Goal: Transaction & Acquisition: Obtain resource

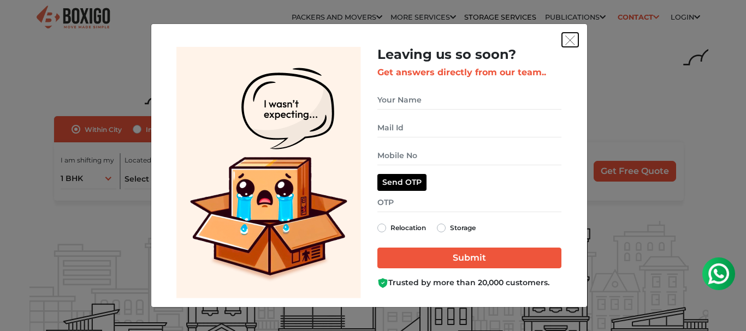
click at [570, 42] on img "get free quote dialog" at bounding box center [570, 40] width 10 height 10
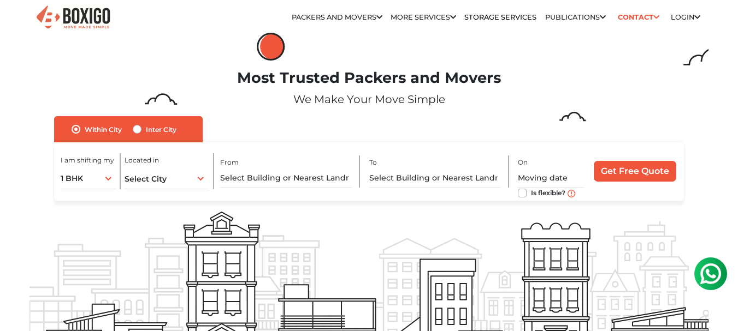
click at [146, 128] on label "Inter City" at bounding box center [161, 129] width 31 height 13
click at [138, 128] on input "Inter City" at bounding box center [137, 128] width 9 height 11
radio input "true"
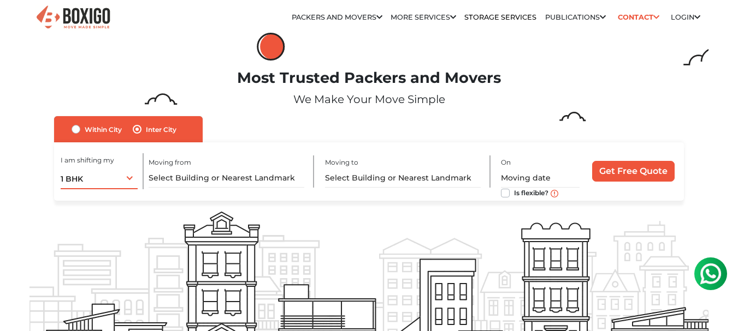
click at [127, 179] on div "1 BHK 1 BHK 2 BHK 3 BHK 3 + BHK FEW ITEMS" at bounding box center [100, 178] width 78 height 23
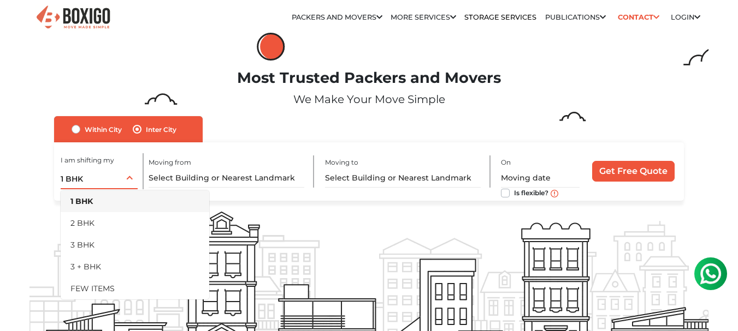
click at [98, 220] on li "2 BHK" at bounding box center [135, 223] width 149 height 22
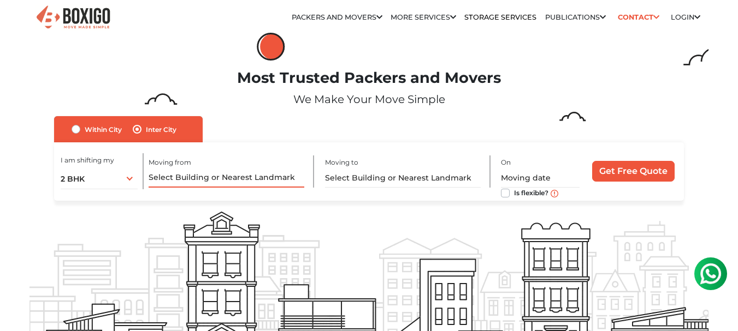
click at [186, 176] on input "text" at bounding box center [227, 178] width 156 height 19
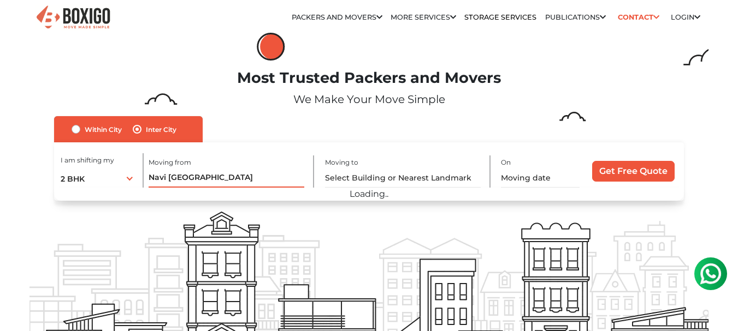
type input "Navi [GEOGRAPHIC_DATA]"
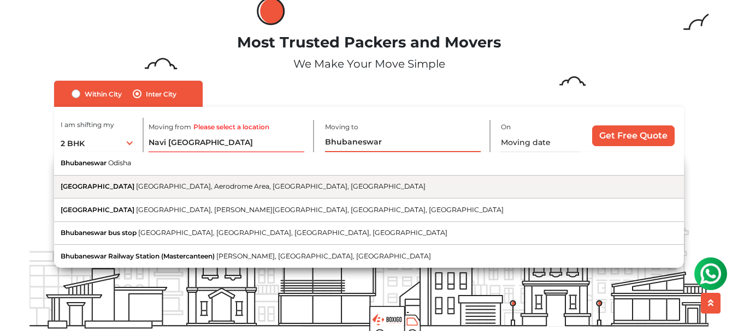
scroll to position [55, 0]
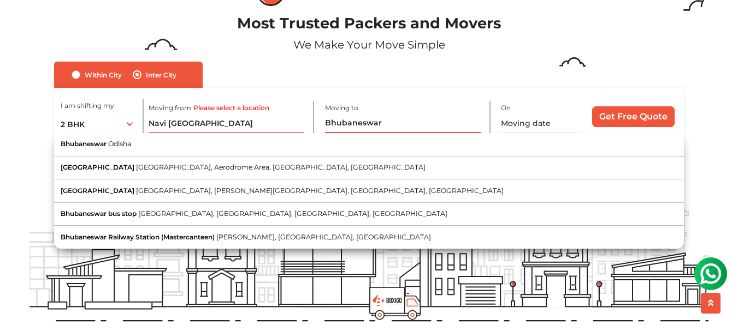
click at [327, 123] on input "Bhubaneswar" at bounding box center [403, 123] width 156 height 19
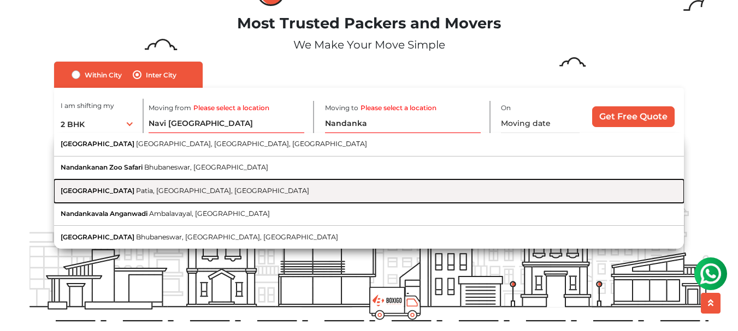
click at [103, 189] on span "Nandankanan Road" at bounding box center [98, 191] width 74 height 8
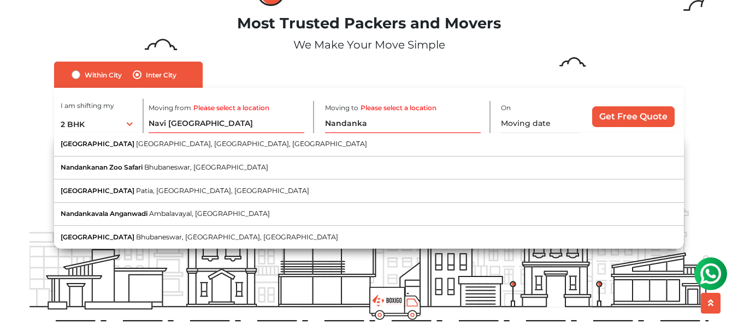
type input "Nandankanan Road, Patia, Bhubaneswar, Odisha"
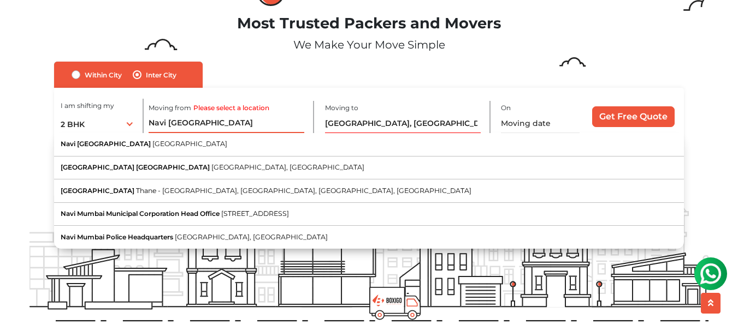
click at [209, 125] on input "Navi [GEOGRAPHIC_DATA]" at bounding box center [227, 123] width 156 height 19
click at [149, 122] on input "Navi [GEOGRAPHIC_DATA]" at bounding box center [227, 123] width 156 height 19
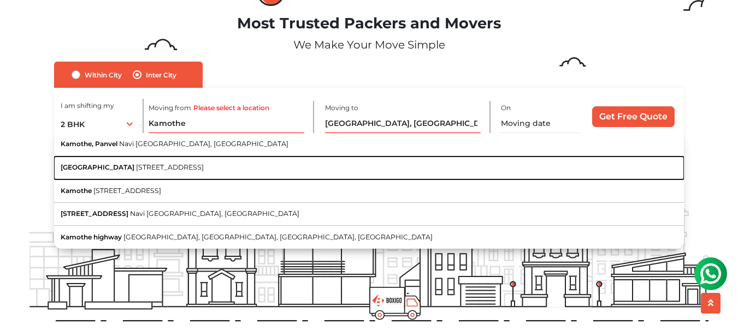
click at [175, 168] on span "Kamothe Marg, Jui-Kamothe Sector - 36, Sector 7, Kamothe, Panvel, Navi Mumbai, …" at bounding box center [170, 167] width 68 height 8
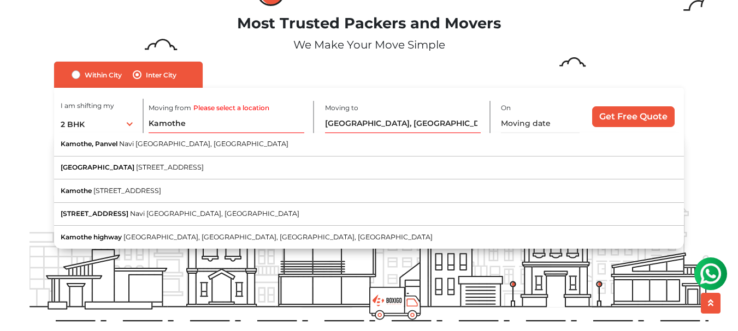
type input "Kamothe Police Station, Kamothe Marg, Jui-Kamothe Sector - 36, Sector 7, Kamoth…"
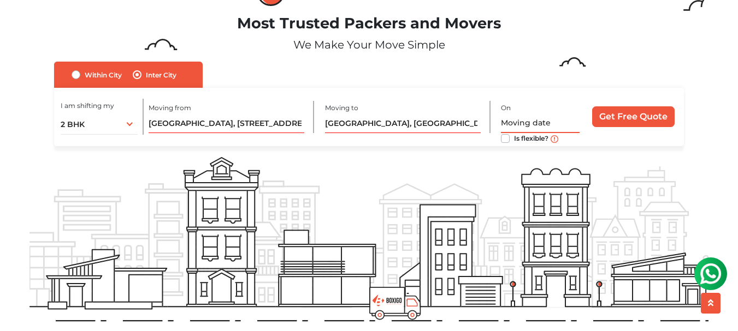
click at [526, 121] on input "text" at bounding box center [540, 123] width 79 height 19
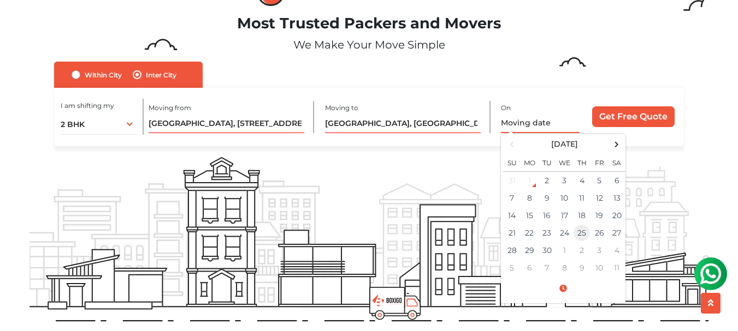
click at [577, 232] on td "25" at bounding box center [581, 232] width 17 height 17
type input "09/25/2025 12:00 AM"
click at [475, 145] on div "I am shifting my 1 BHK 2 BHK 3 BHK 3 + BHK FEW ITEMS 2 BHK 1 BHK 2 BHK 3 BHK 3 …" at bounding box center [368, 117] width 629 height 59
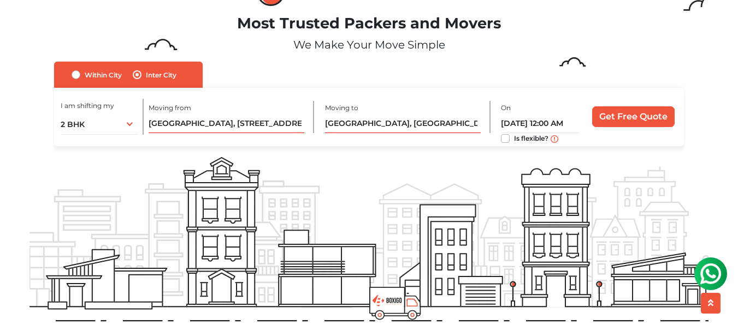
click at [514, 139] on label "Is flexible?" at bounding box center [531, 137] width 34 height 11
click at [503, 139] on input "Is flexible?" at bounding box center [505, 137] width 9 height 11
checkbox input "true"
click at [629, 114] on input "Get Free Quote" at bounding box center [633, 116] width 82 height 21
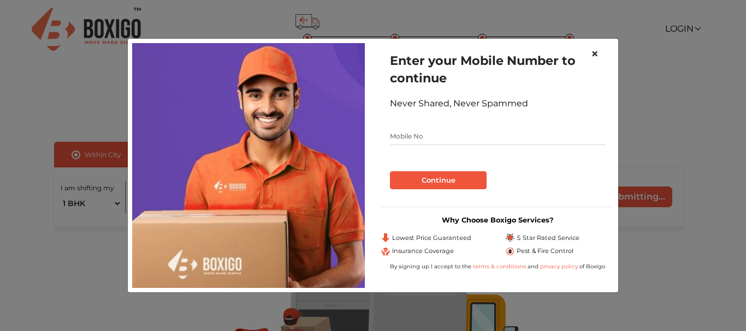
click at [594, 54] on span "×" at bounding box center [595, 54] width 8 height 16
click at [594, 54] on li "Your move summary" at bounding box center [569, 52] width 87 height 16
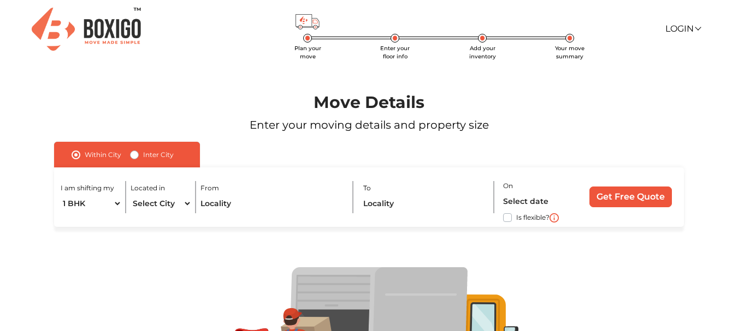
click at [98, 27] on img at bounding box center [86, 29] width 109 height 43
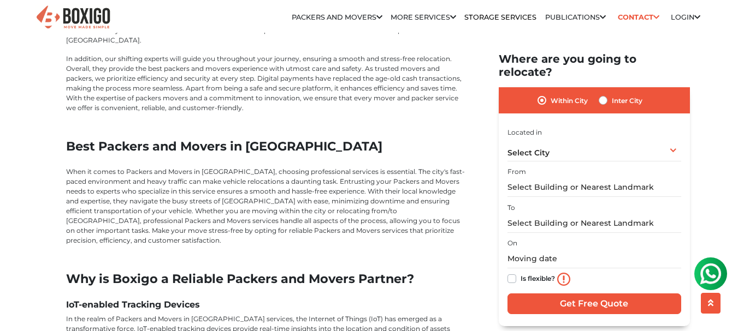
scroll to position [2266, 0]
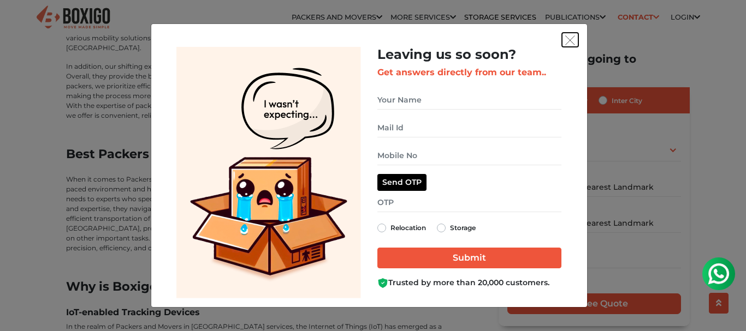
click at [569, 39] on img "get free quote dialog" at bounding box center [570, 40] width 10 height 10
